Goal: Task Accomplishment & Management: Use online tool/utility

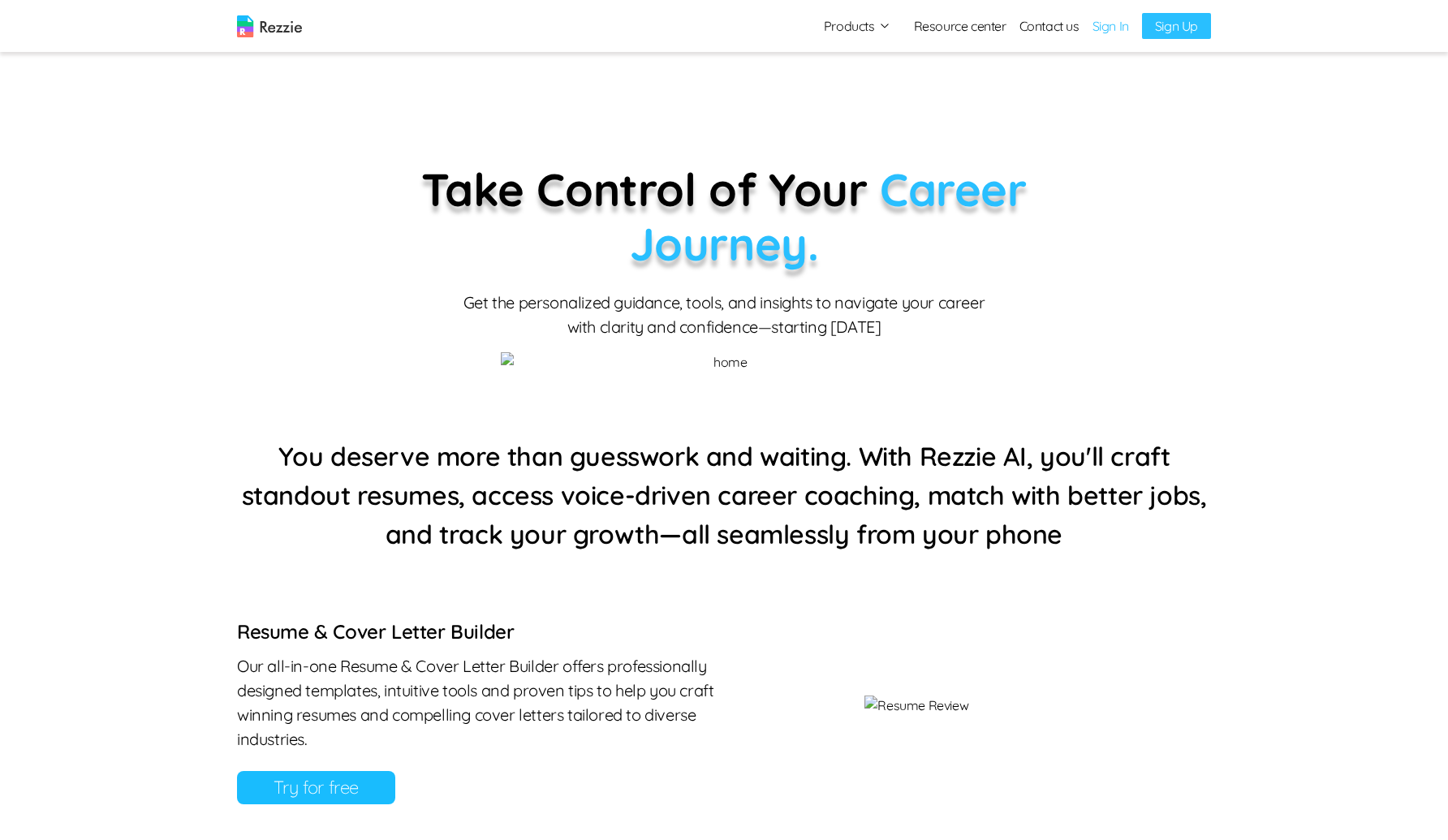
click at [1102, 20] on link "Sign In" at bounding box center [1110, 26] width 37 height 20
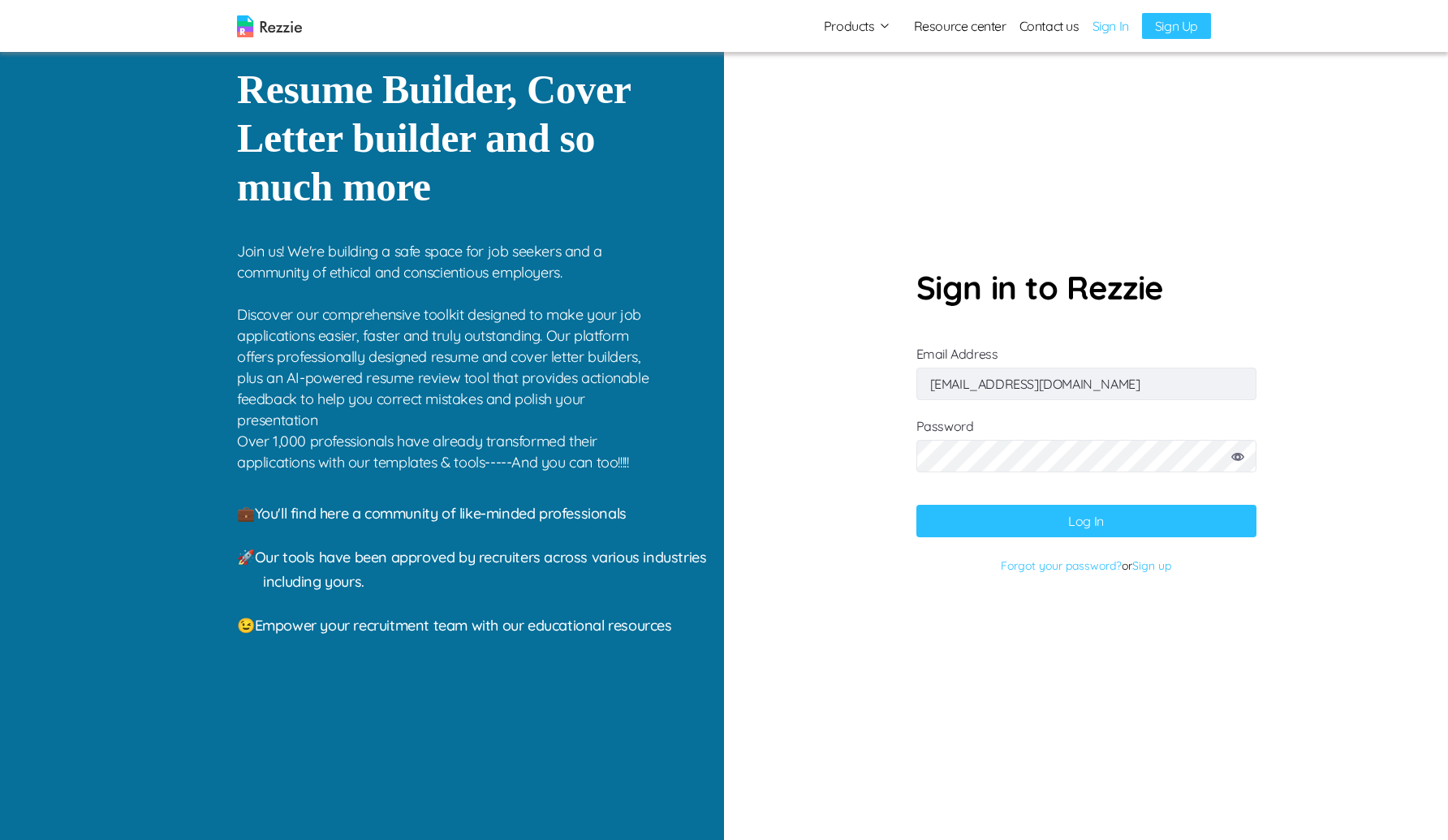
click at [1046, 394] on input "cokkikukna@gufum.com" at bounding box center [1087, 384] width 340 height 32
click at [1108, 372] on input "cokkikukna@gufum.com" at bounding box center [1087, 384] width 340 height 32
type input "gaku@mailinator.com"
click at [1049, 516] on button "Log In" at bounding box center [1087, 521] width 340 height 32
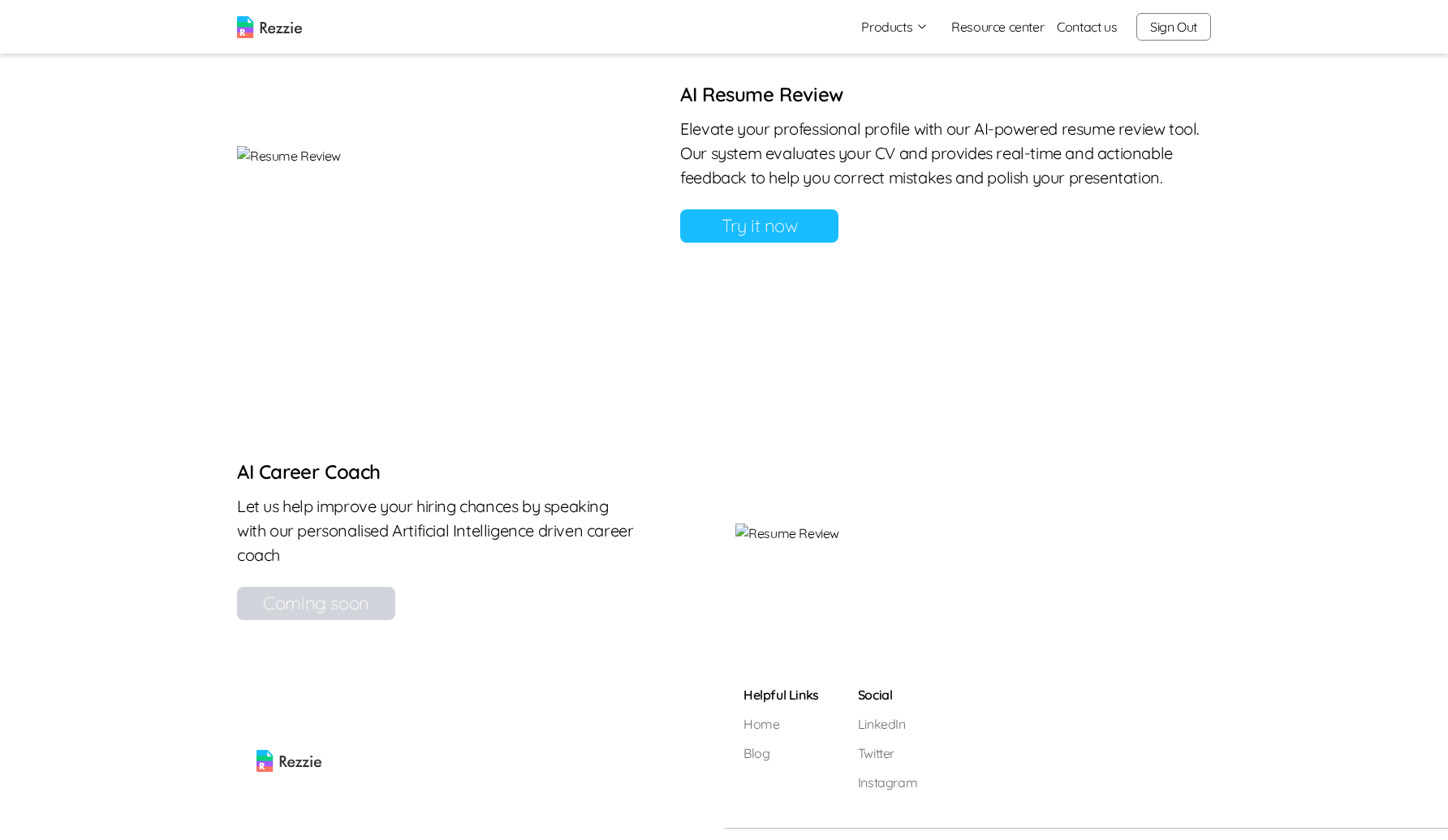
scroll to position [1094, 0]
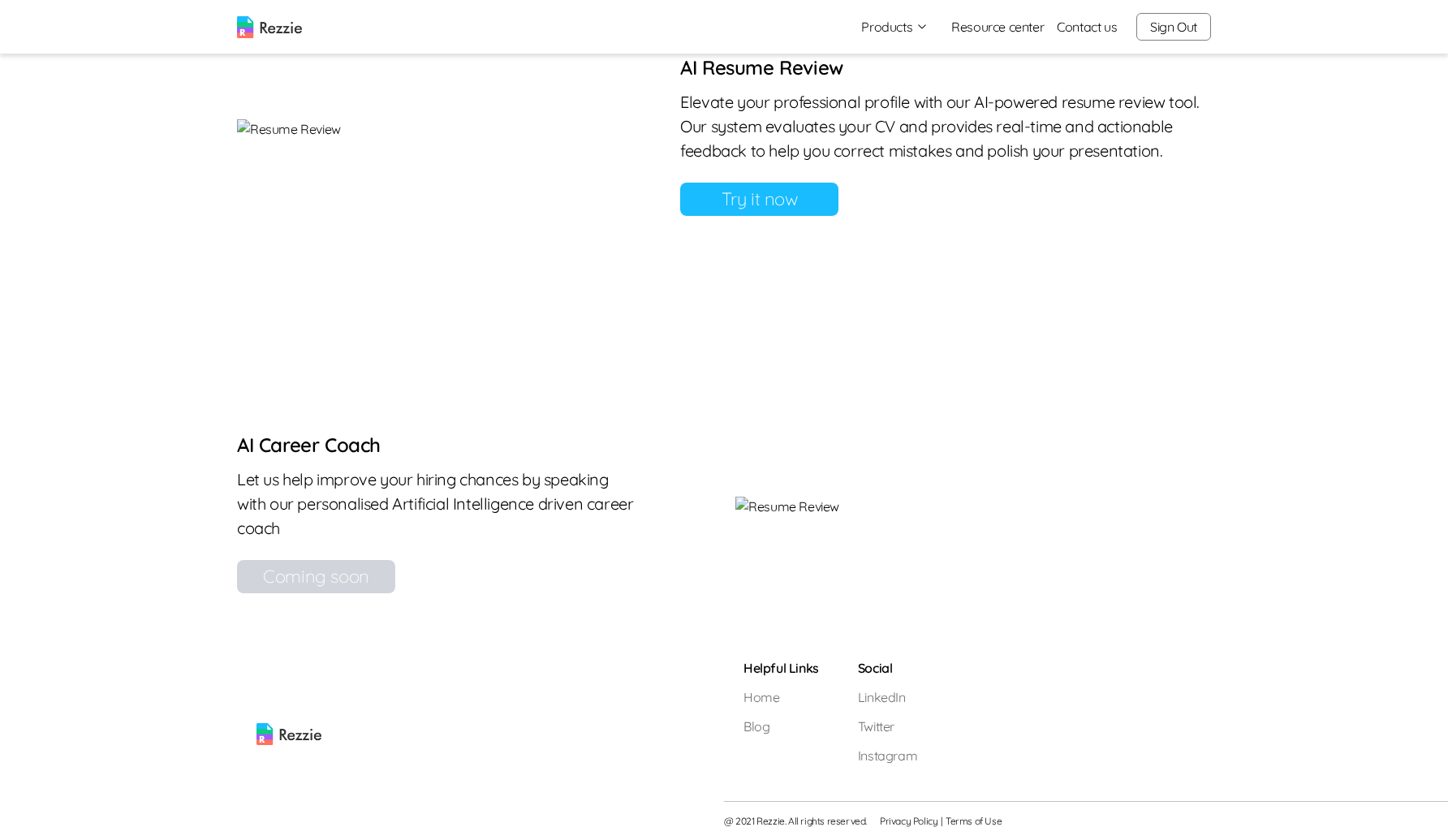
click at [839, 216] on link "Try it now" at bounding box center [759, 199] width 159 height 33
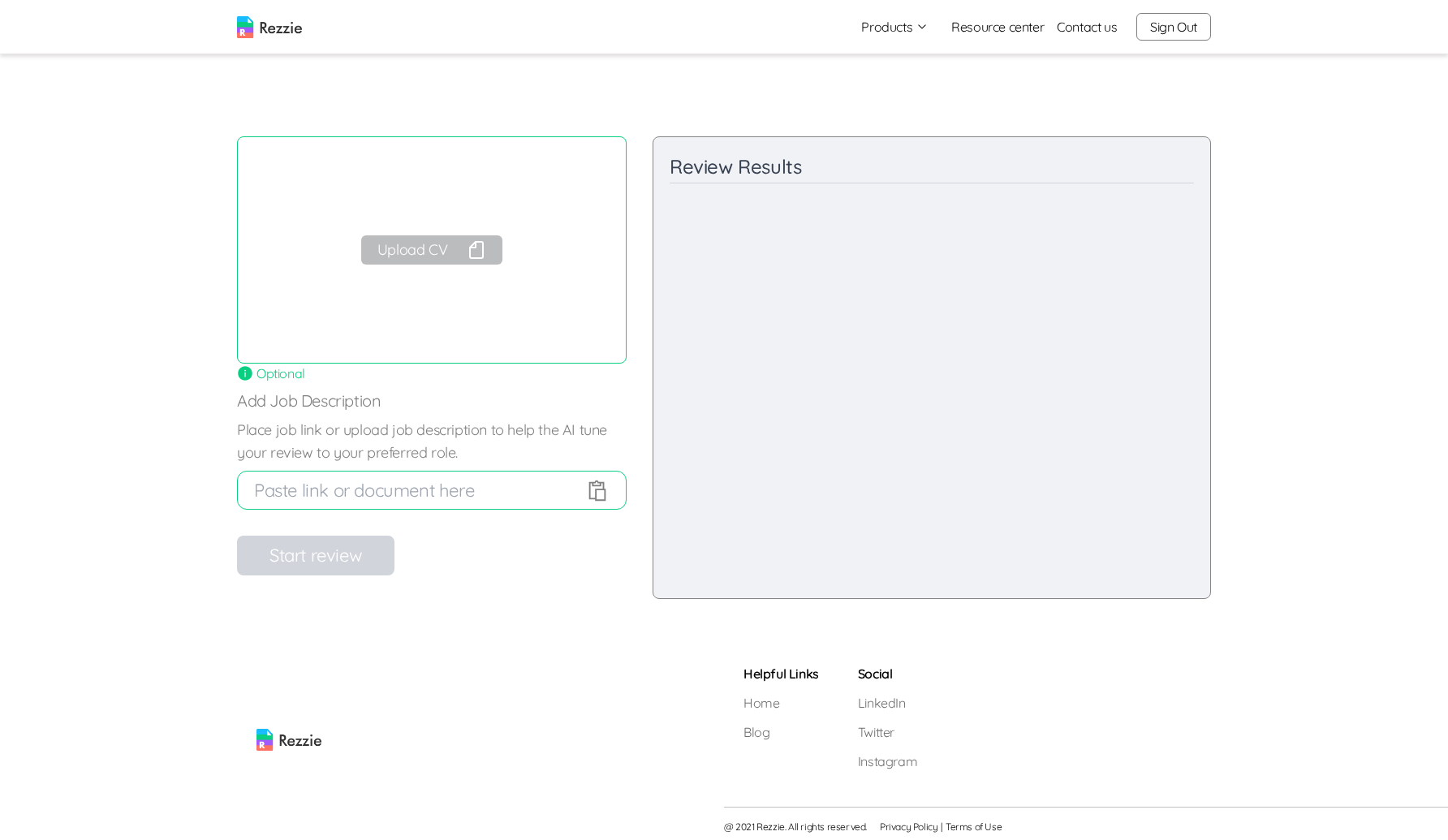
click at [405, 232] on div "Upload CV" at bounding box center [431, 249] width 389 height 227
click at [405, 245] on button "Upload CV" at bounding box center [431, 249] width 142 height 29
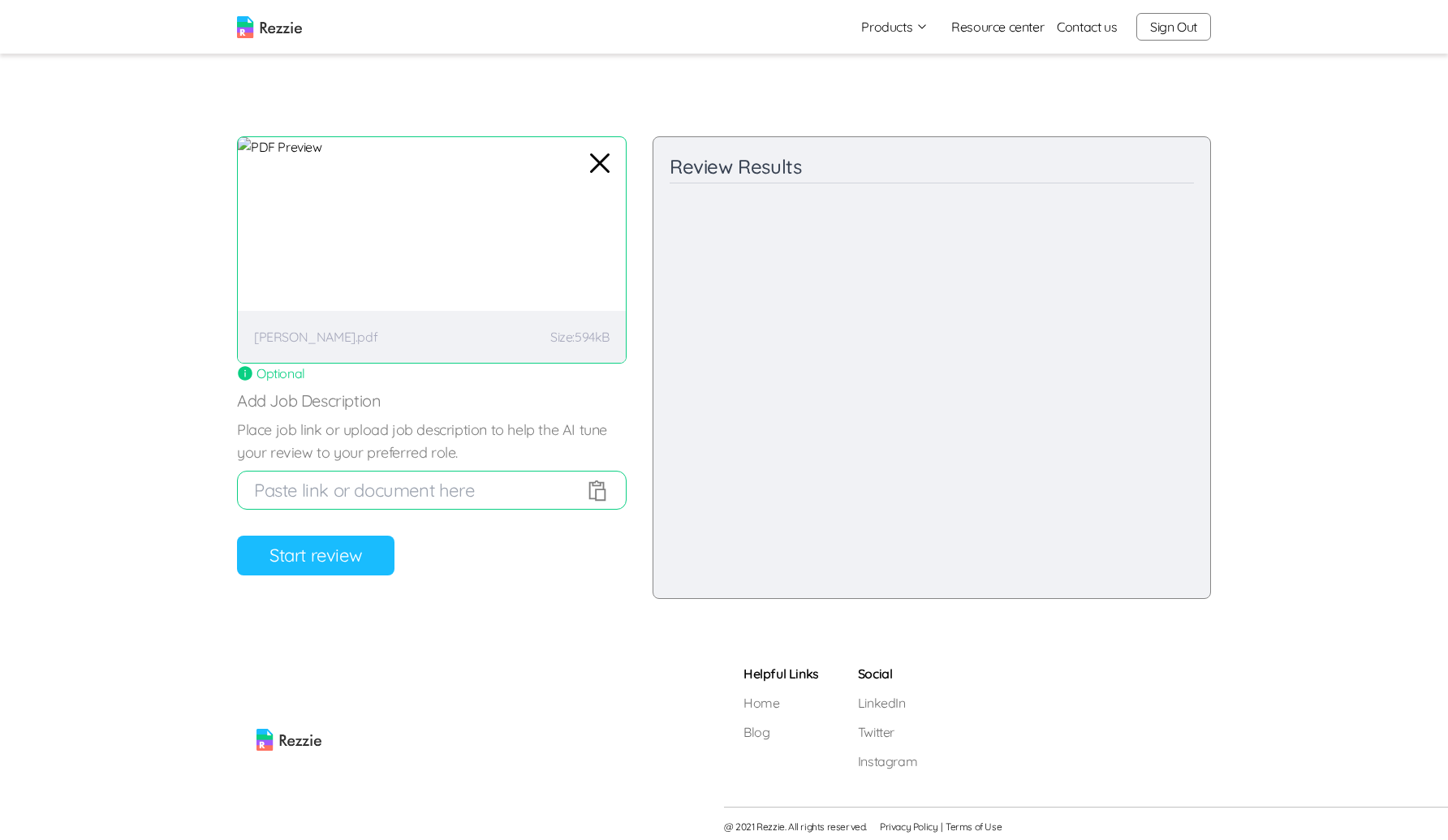
click at [310, 538] on button "Start review" at bounding box center [315, 555] width 158 height 40
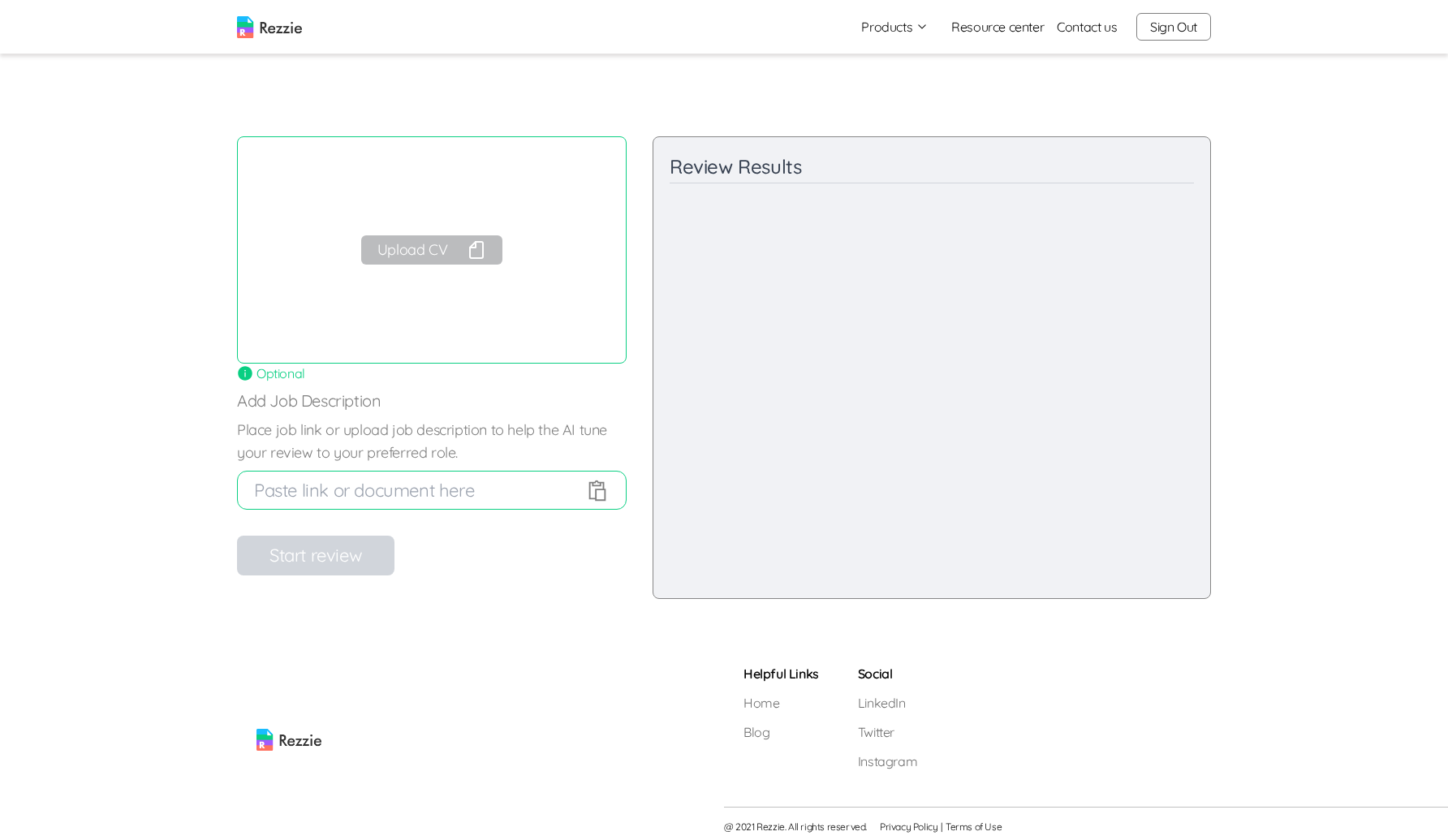
click at [454, 242] on button "Upload CV" at bounding box center [431, 249] width 142 height 29
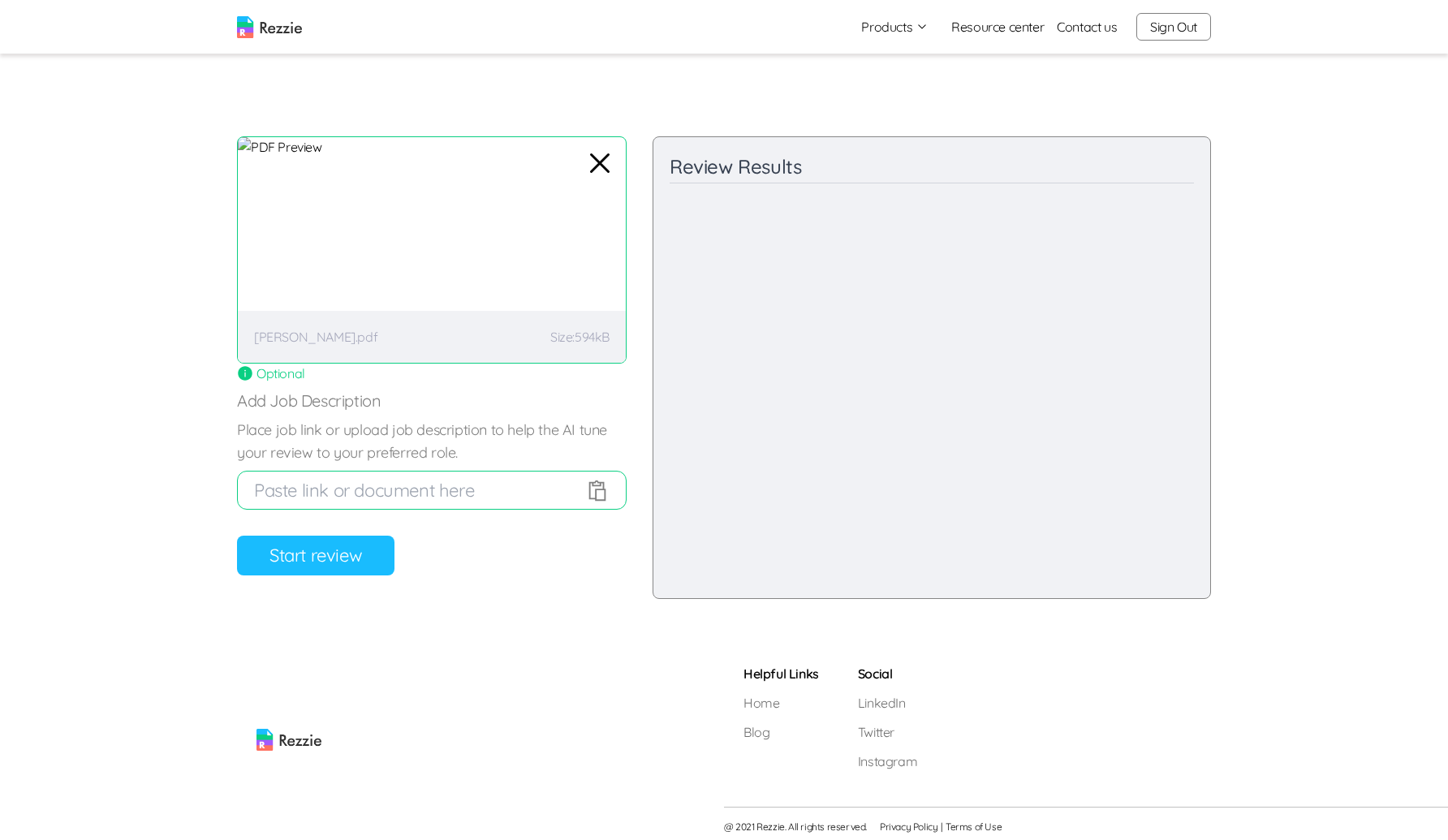
click at [339, 589] on div "Review your resume AI will review your resume and give you feedback on your res…" at bounding box center [431, 367] width 389 height 462
click at [340, 572] on button "Start review" at bounding box center [315, 555] width 158 height 40
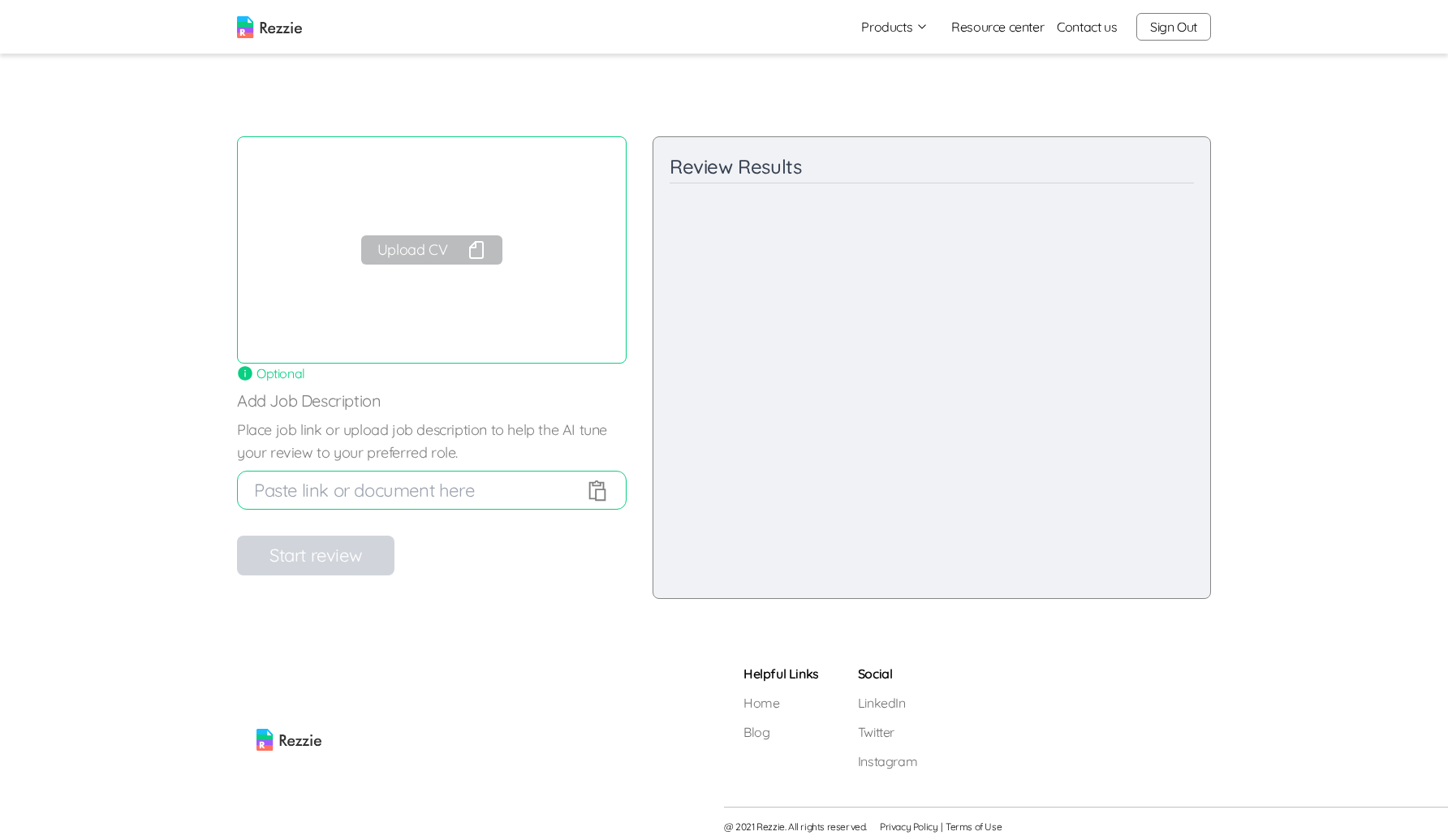
click at [428, 249] on button "Upload CV" at bounding box center [431, 249] width 142 height 29
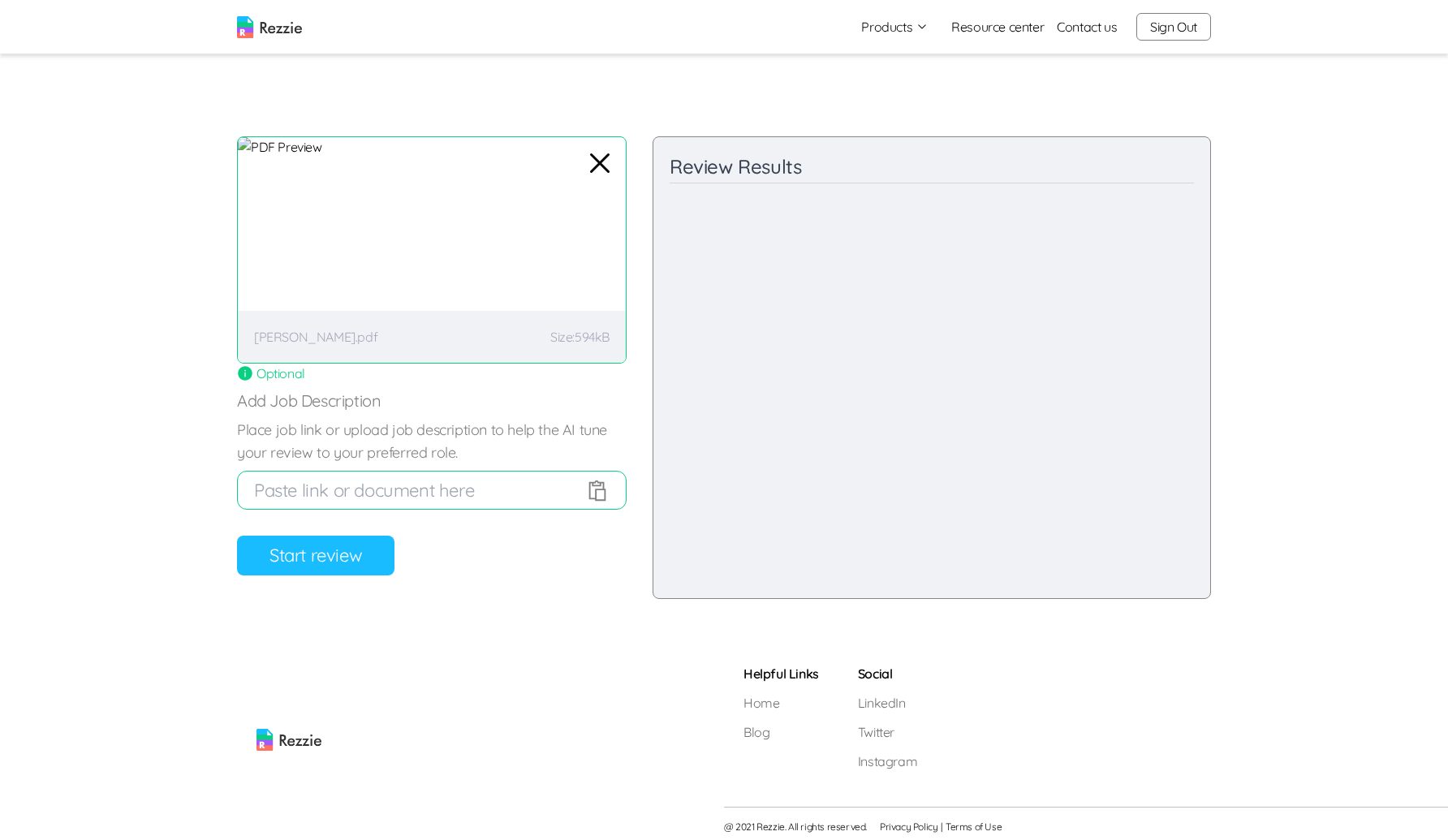
click at [329, 558] on button "Start review" at bounding box center [315, 555] width 158 height 40
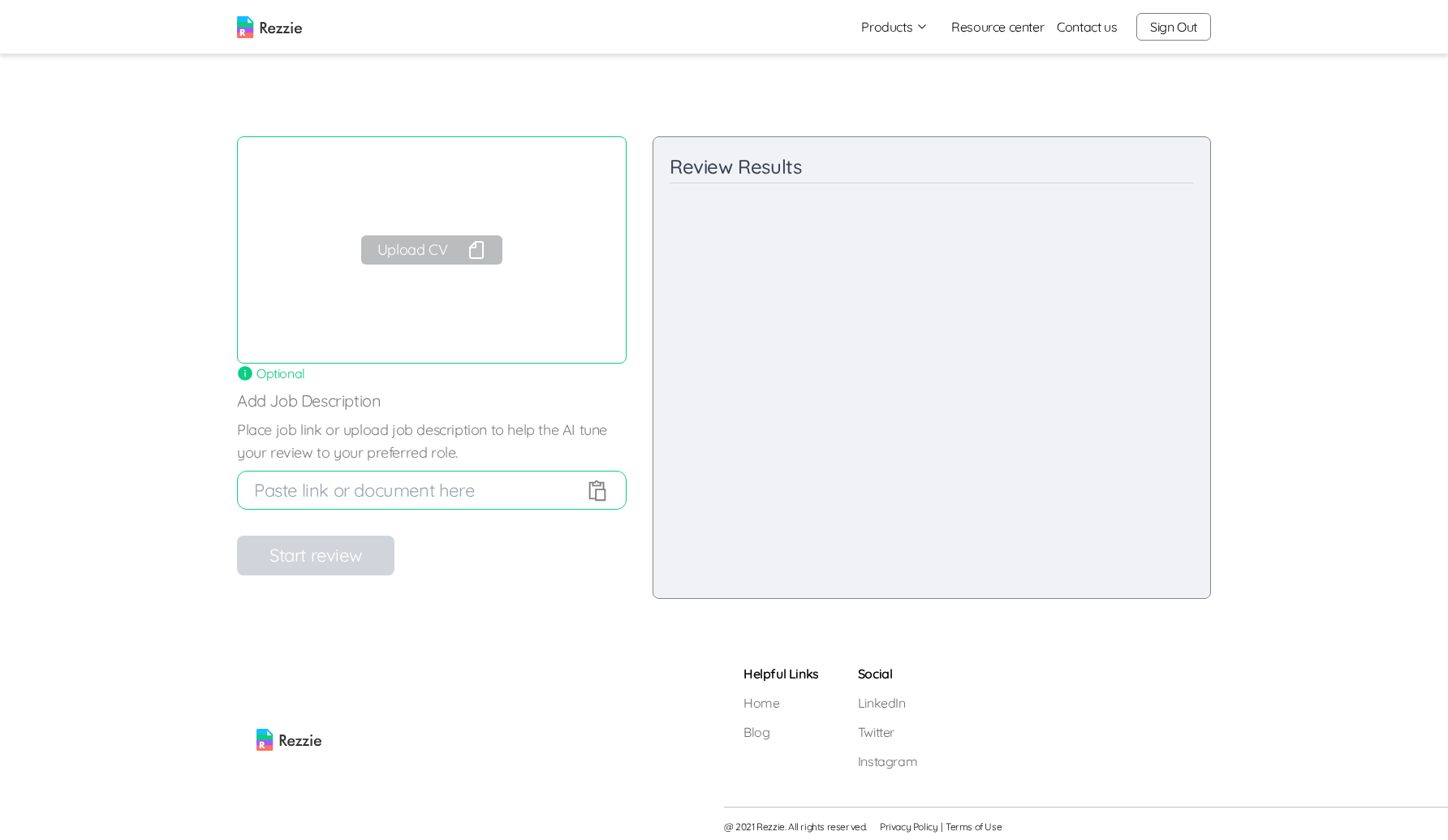
click at [443, 247] on button "Upload CV" at bounding box center [431, 249] width 142 height 29
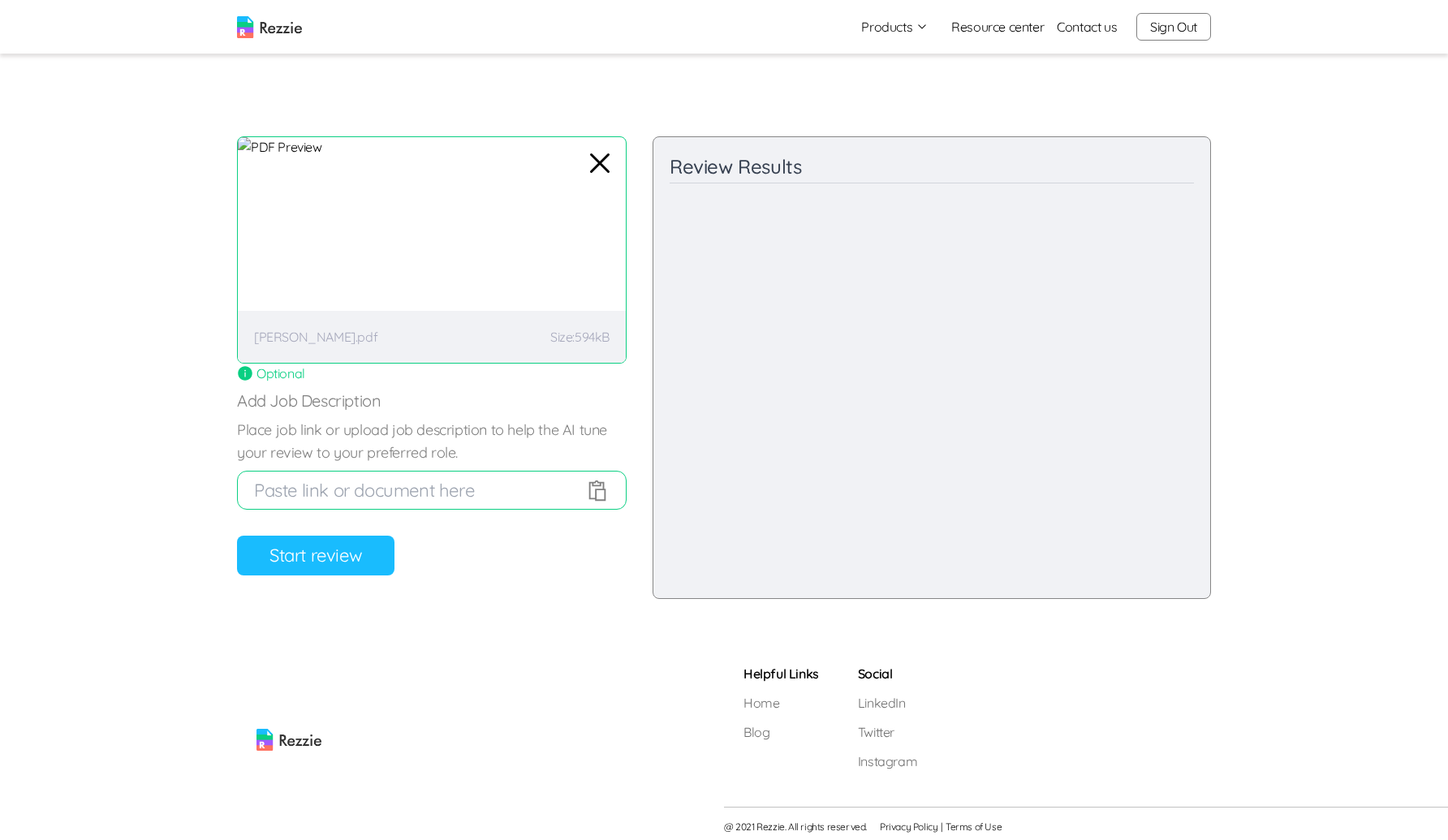
click at [284, 551] on button "Start review" at bounding box center [315, 555] width 158 height 40
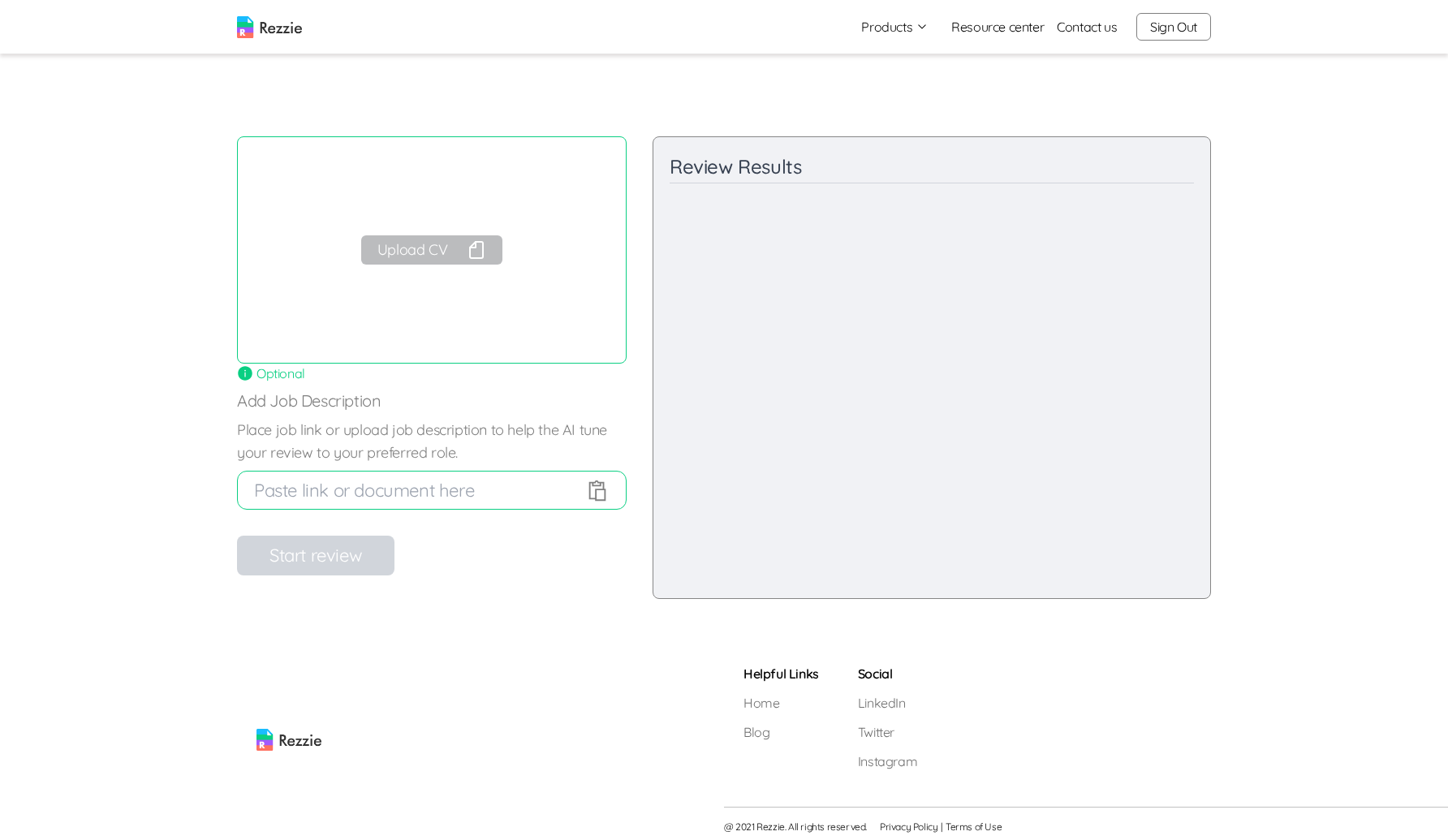
click at [440, 246] on button "Upload CV" at bounding box center [431, 249] width 142 height 29
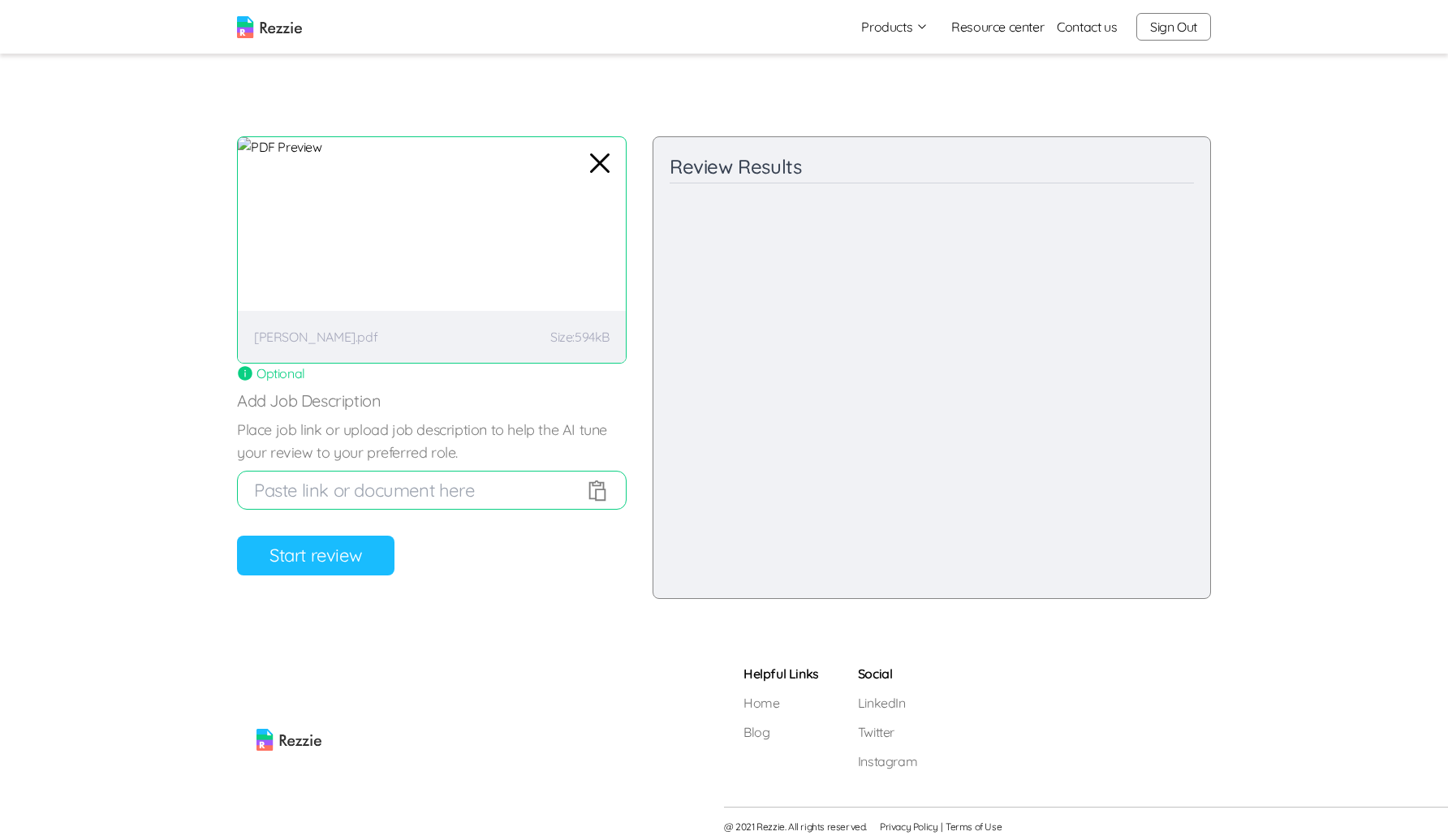
click at [364, 556] on button "Start review" at bounding box center [315, 555] width 158 height 40
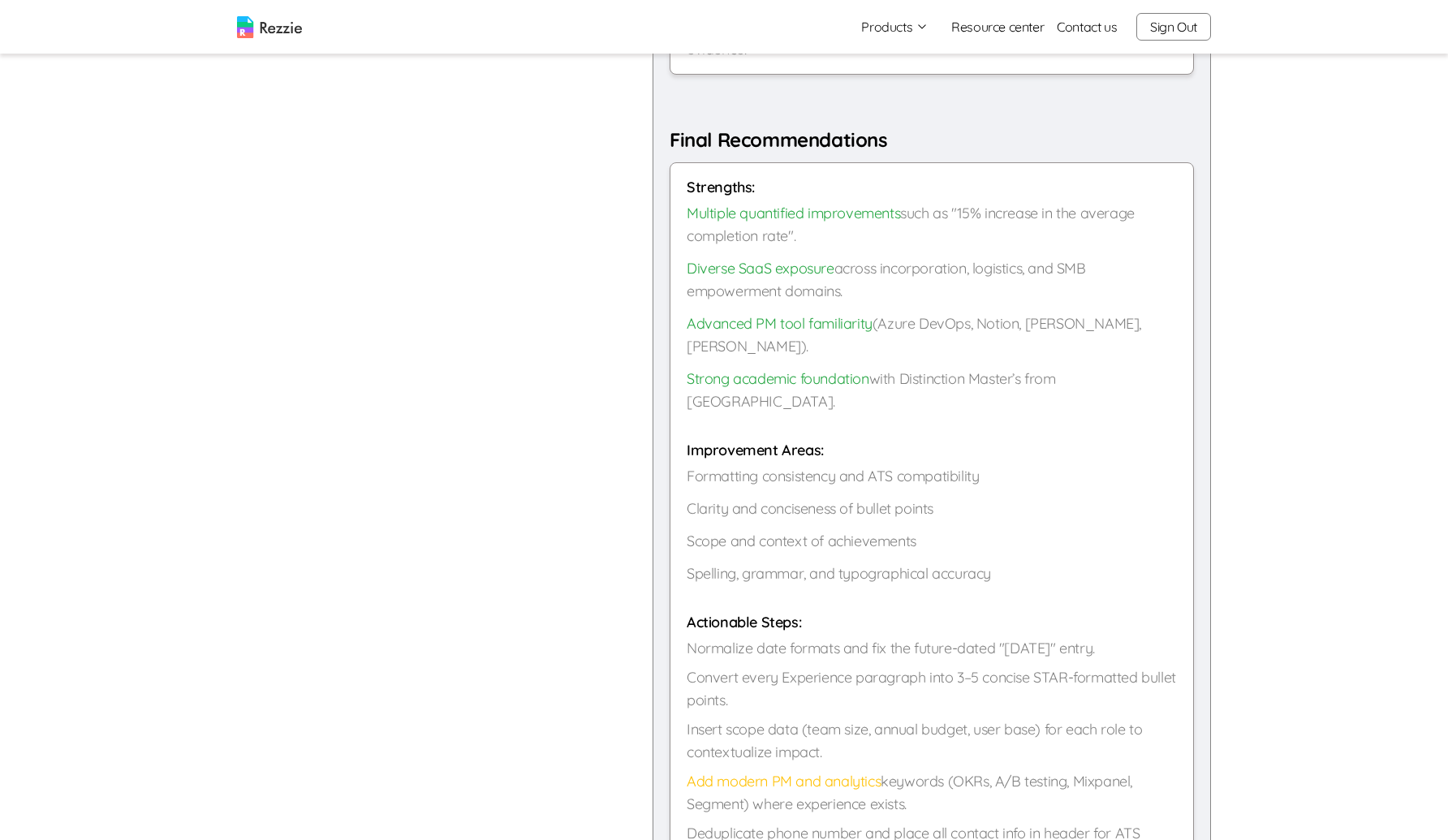
scroll to position [1402, 0]
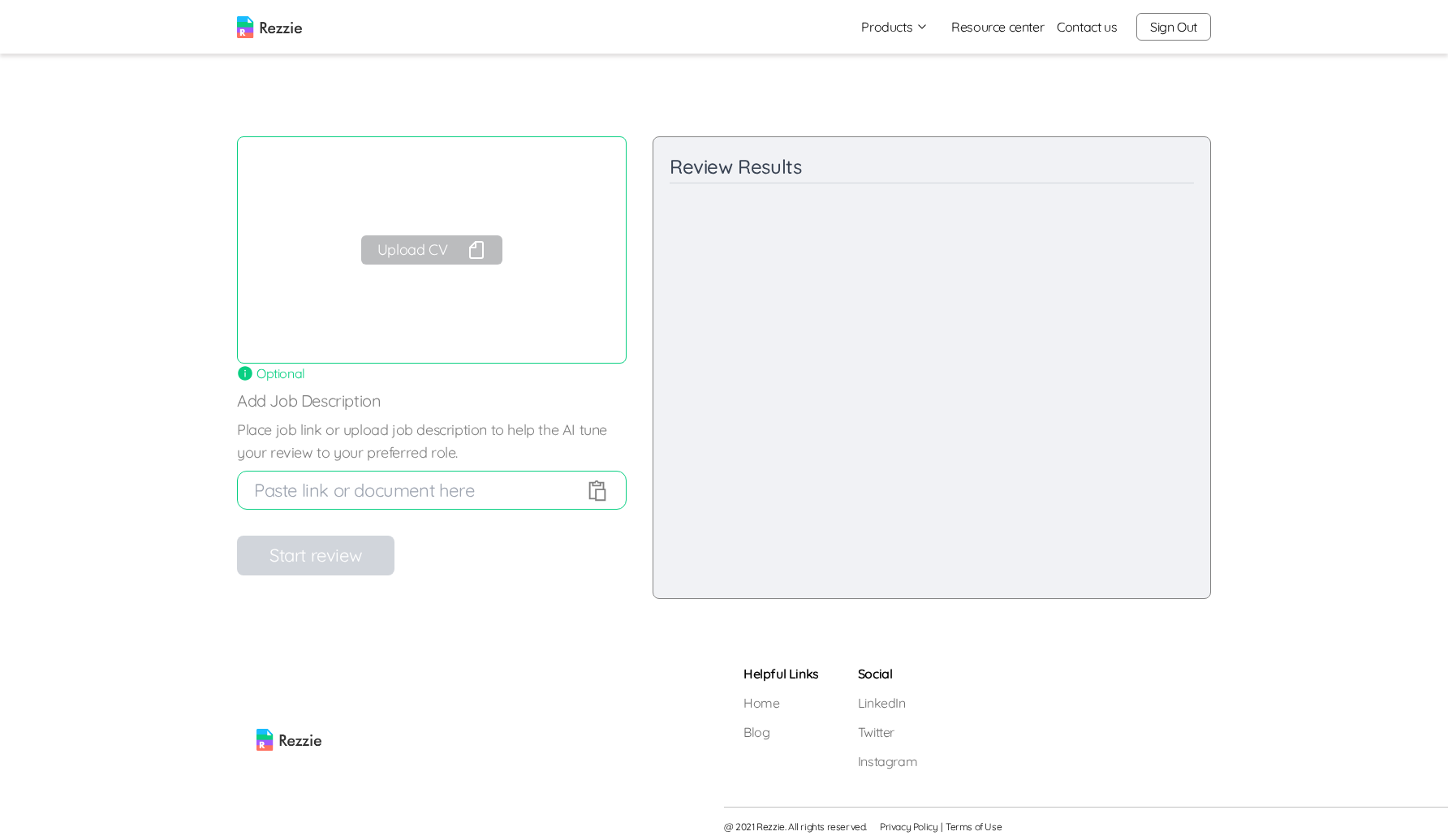
click at [413, 260] on button "Upload CV" at bounding box center [431, 249] width 142 height 29
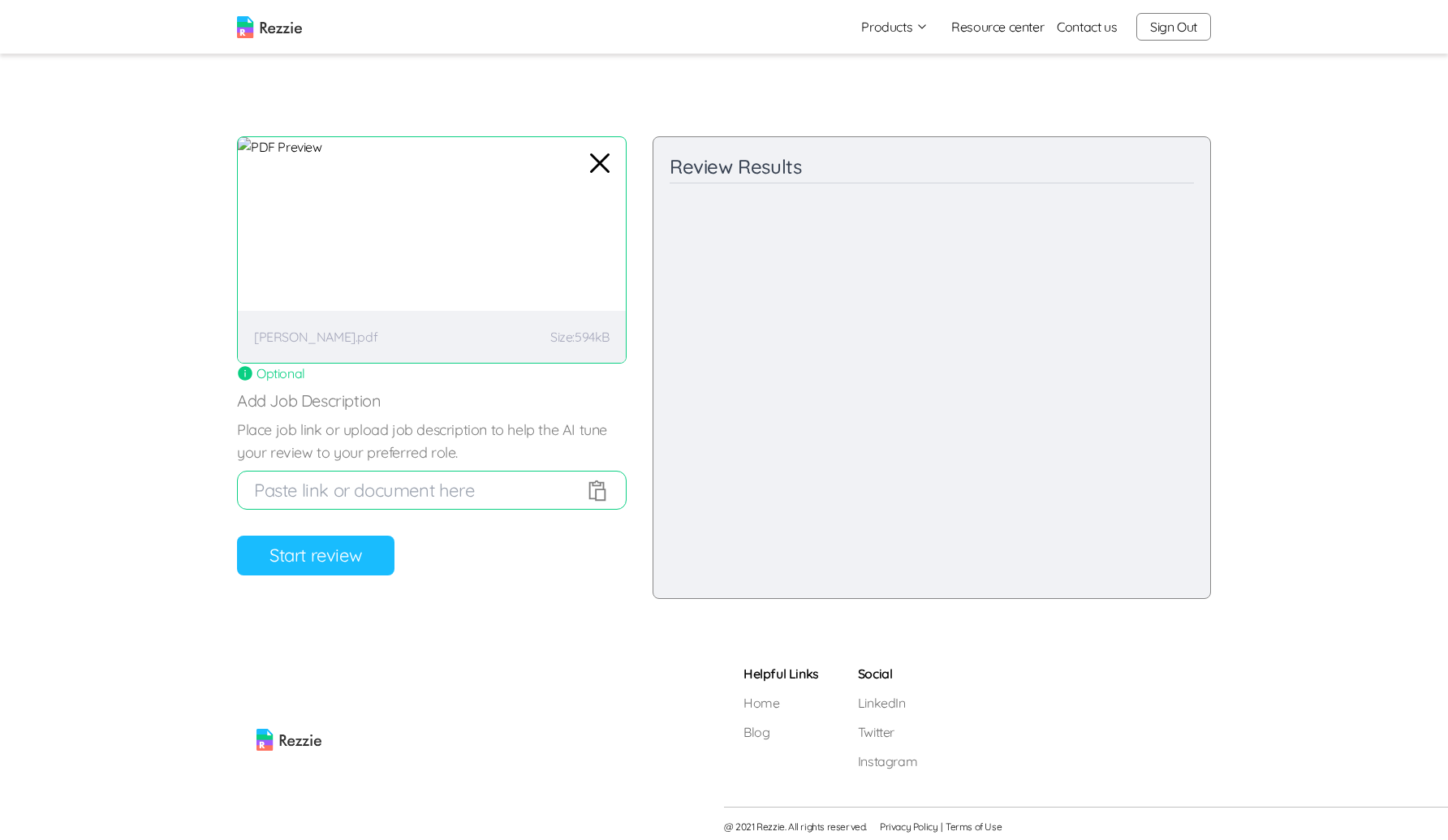
click at [280, 564] on button "Start review" at bounding box center [315, 555] width 158 height 40
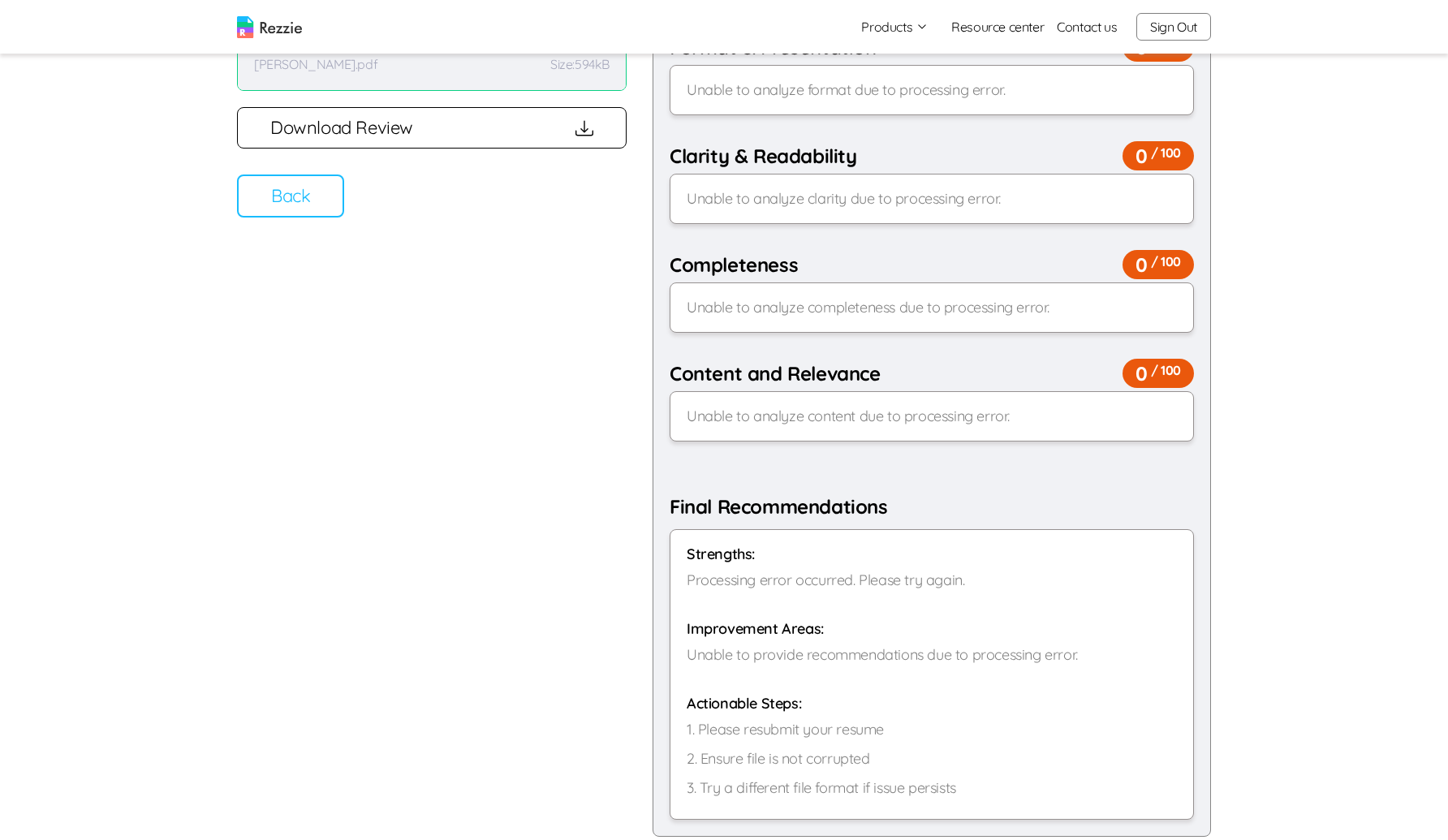
scroll to position [516, 0]
